Goal: Transaction & Acquisition: Purchase product/service

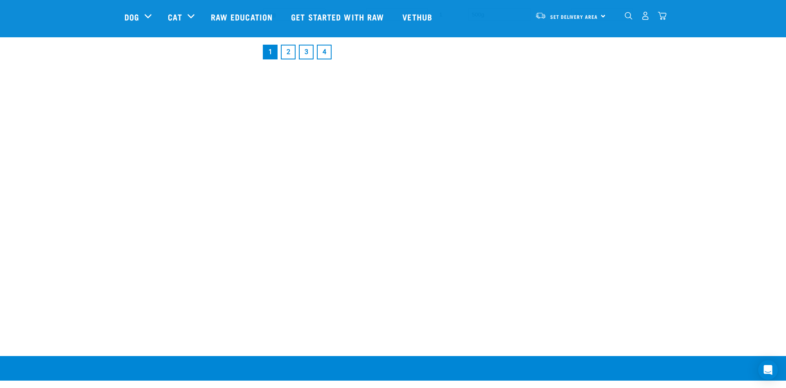
scroll to position [1433, 0]
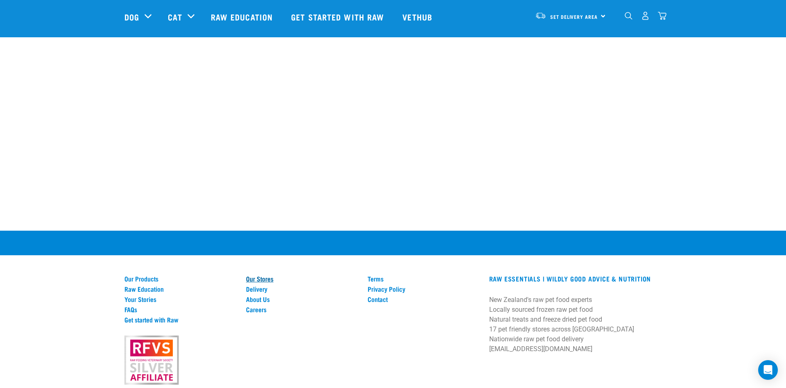
click at [263, 277] on link "Our Stores" at bounding box center [302, 278] width 112 height 7
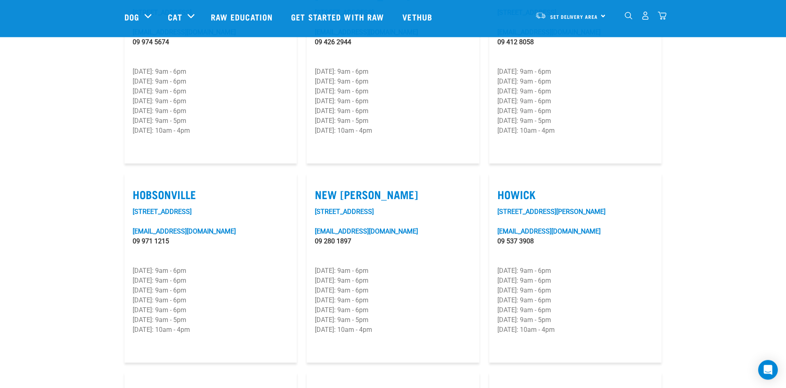
scroll to position [501, 0]
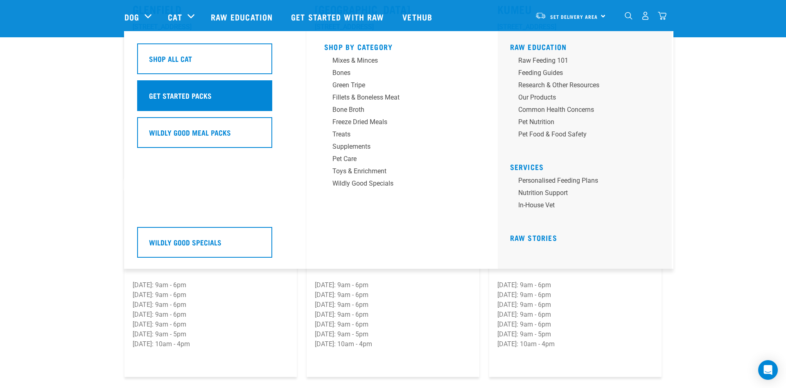
click at [199, 94] on h5 "Get Started Packs" at bounding box center [180, 95] width 63 height 11
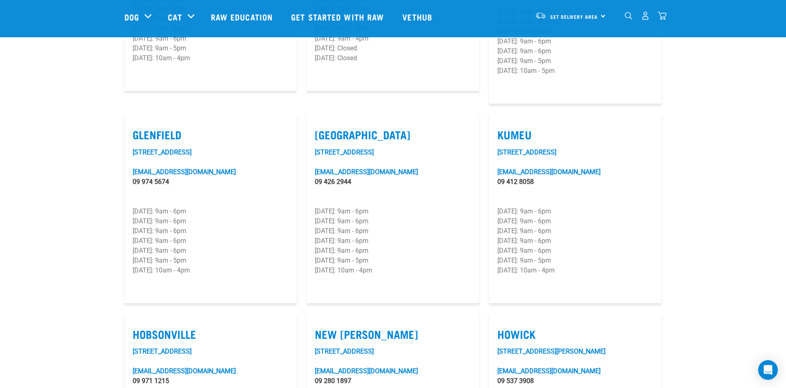
scroll to position [209, 0]
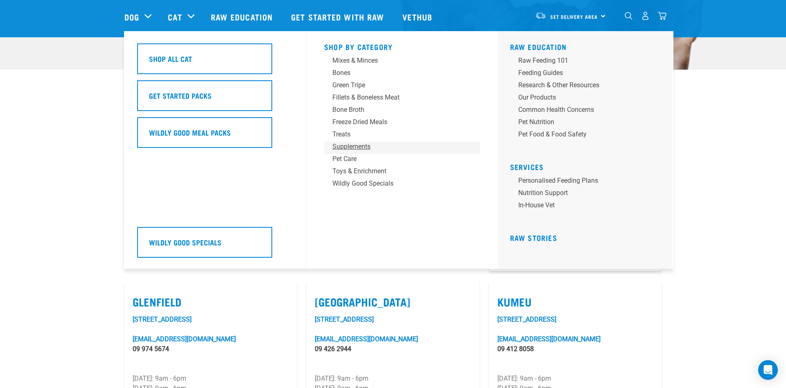
click at [351, 142] on div "Supplements" at bounding box center [396, 147] width 128 height 10
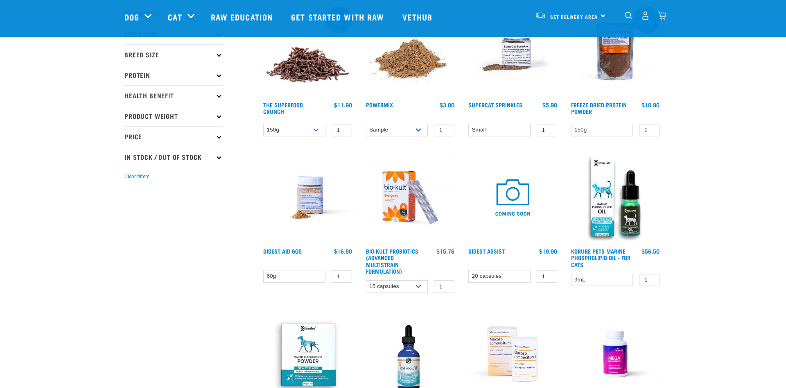
scroll to position [42, 0]
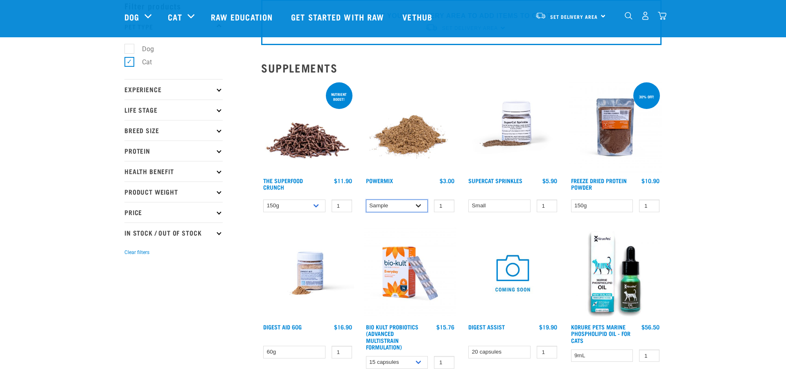
click at [366, 199] on select "Sample Small (30g) Large (60g)" at bounding box center [397, 205] width 62 height 13
select select "31233"
click option "Small (30g)" at bounding box center [0, 0] width 0 height 0
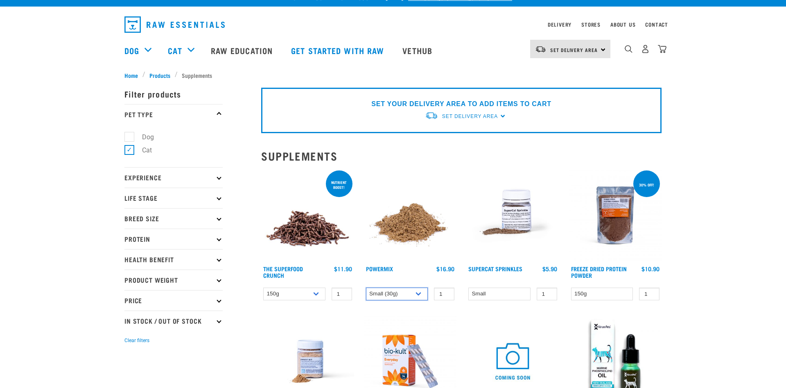
scroll to position [0, 0]
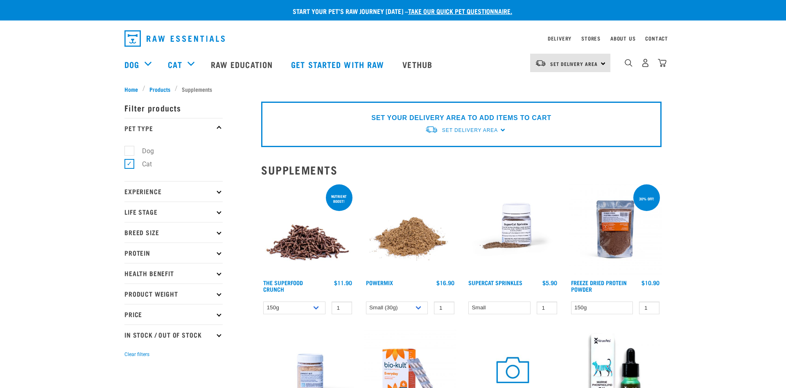
click at [407, 239] on img at bounding box center [410, 229] width 93 height 93
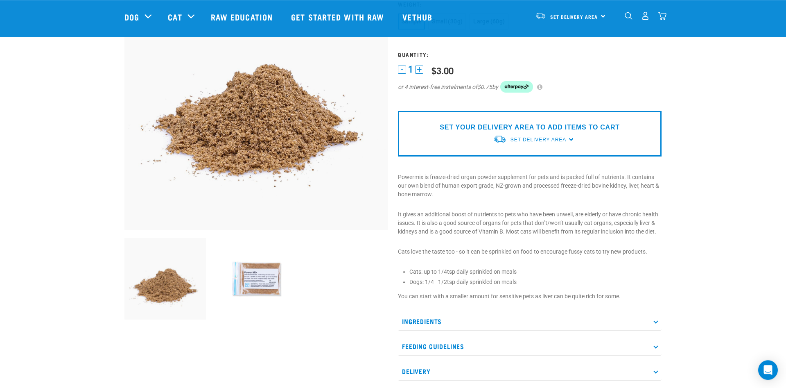
scroll to position [42, 0]
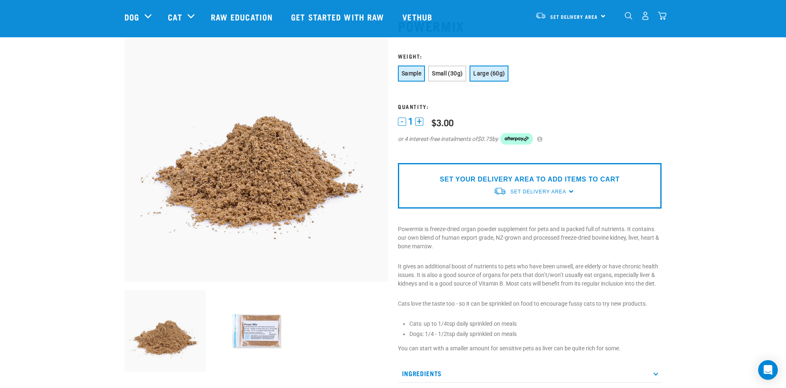
click at [494, 80] on button "Large (60g)" at bounding box center [489, 74] width 39 height 16
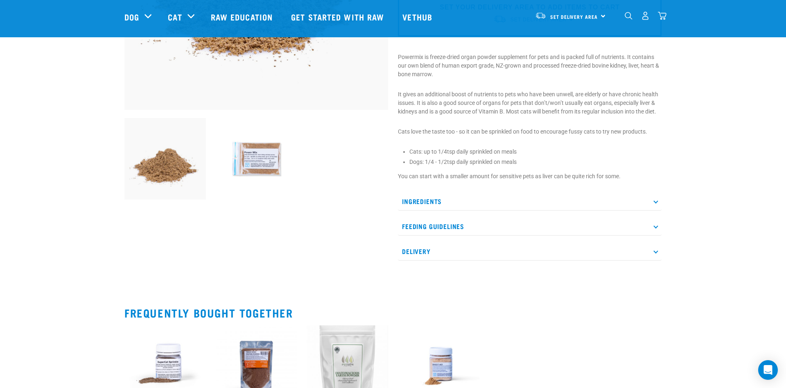
scroll to position [292, 0]
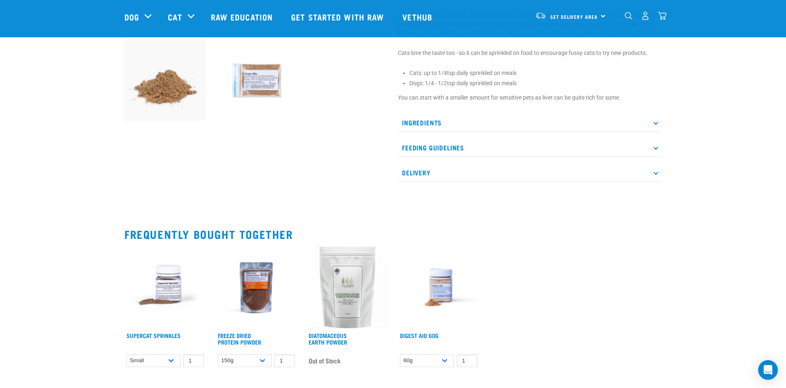
click at [440, 124] on p "Ingredients" at bounding box center [530, 122] width 264 height 18
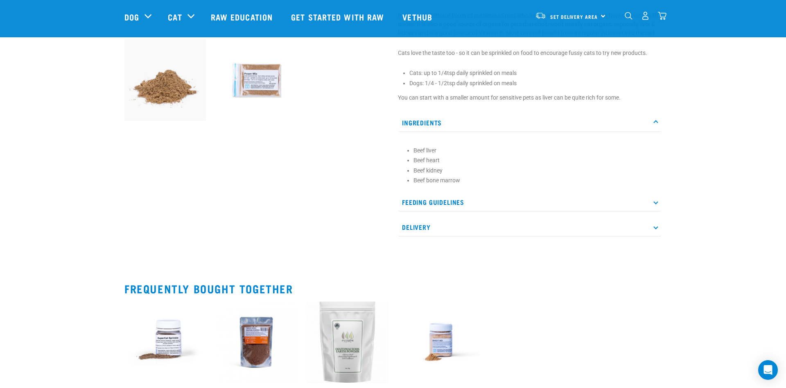
click at [440, 124] on p "Ingredients" at bounding box center [530, 122] width 264 height 18
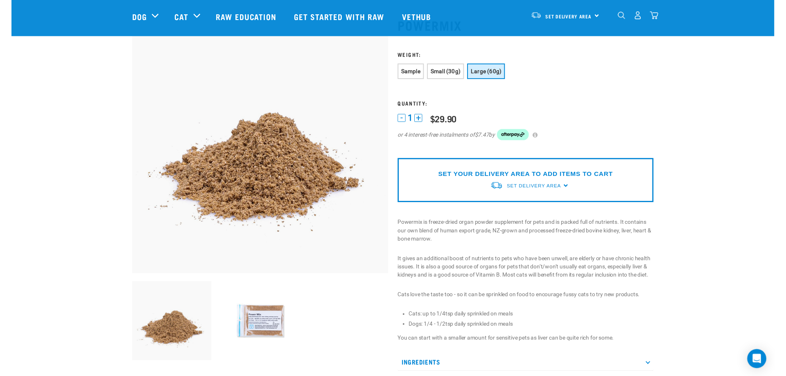
scroll to position [0, 0]
